Goal: Task Accomplishment & Management: Use online tool/utility

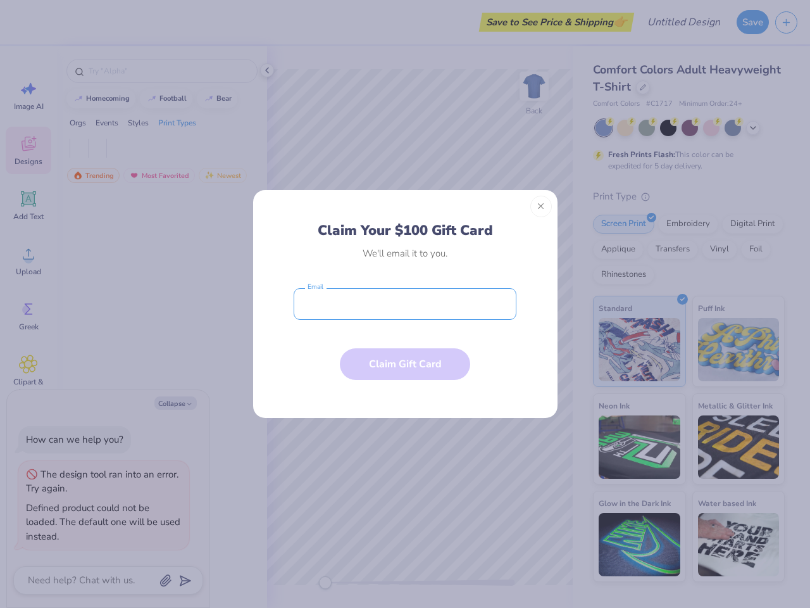
type textarea "x"
click at [405, 304] on input "email" at bounding box center [405, 304] width 223 height 32
click at [541, 206] on button "Close" at bounding box center [541, 207] width 22 height 22
